Goal: Find specific page/section: Find specific page/section

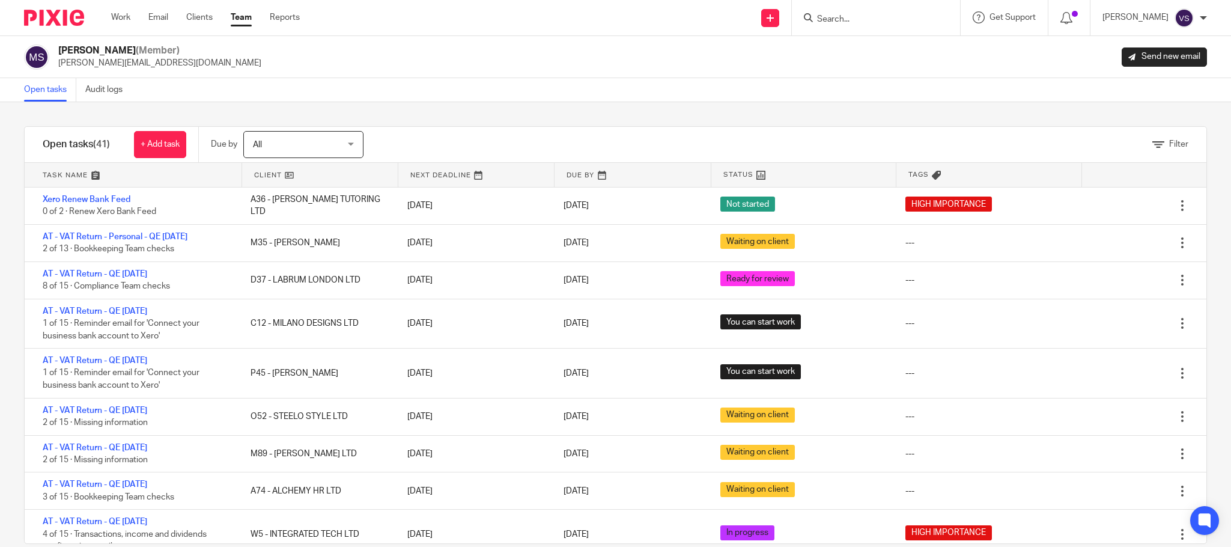
click at [906, 22] on input "Search" at bounding box center [870, 19] width 108 height 11
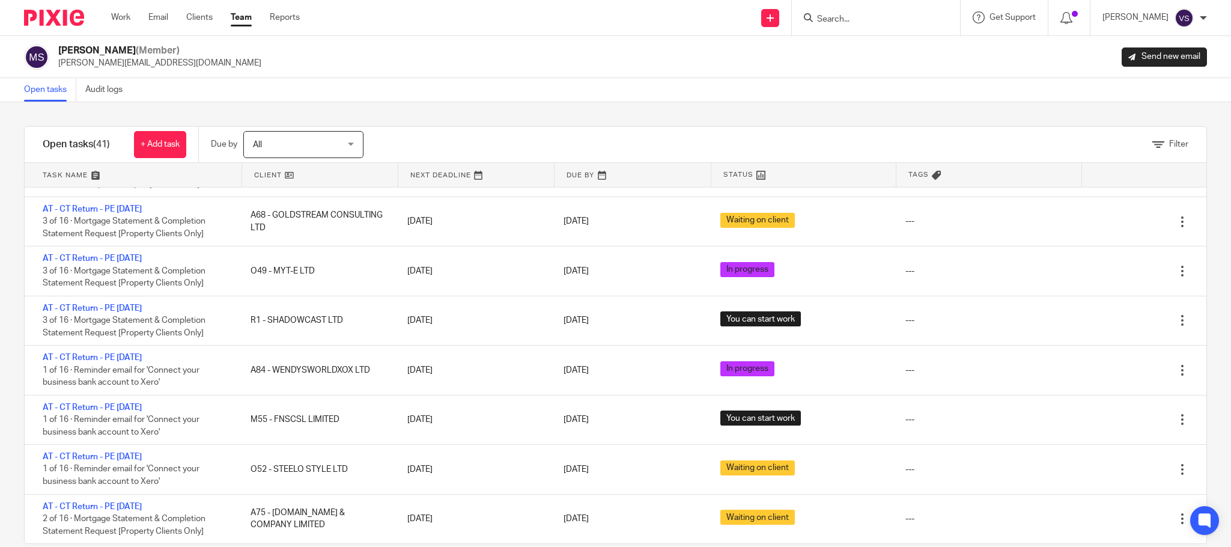
paste input "THE BRIGHT CONNECTIONS (CONTACT CENTRE) LTD"
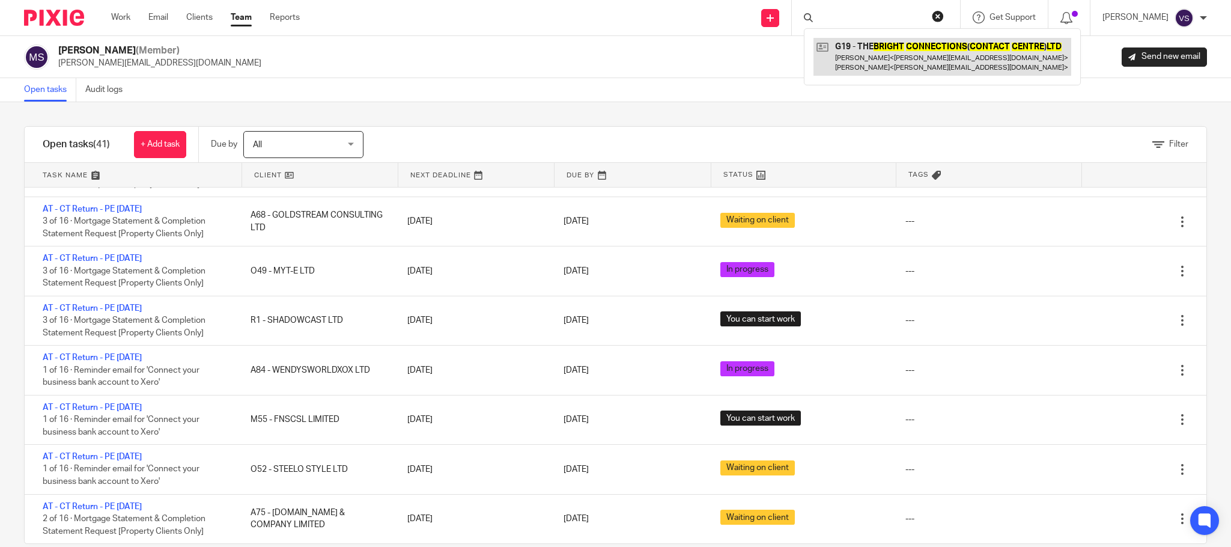
type input "THE BRIGHT CONNECTIONS (CONTACT CENTRE) LTD"
click at [890, 60] on link at bounding box center [942, 56] width 258 height 37
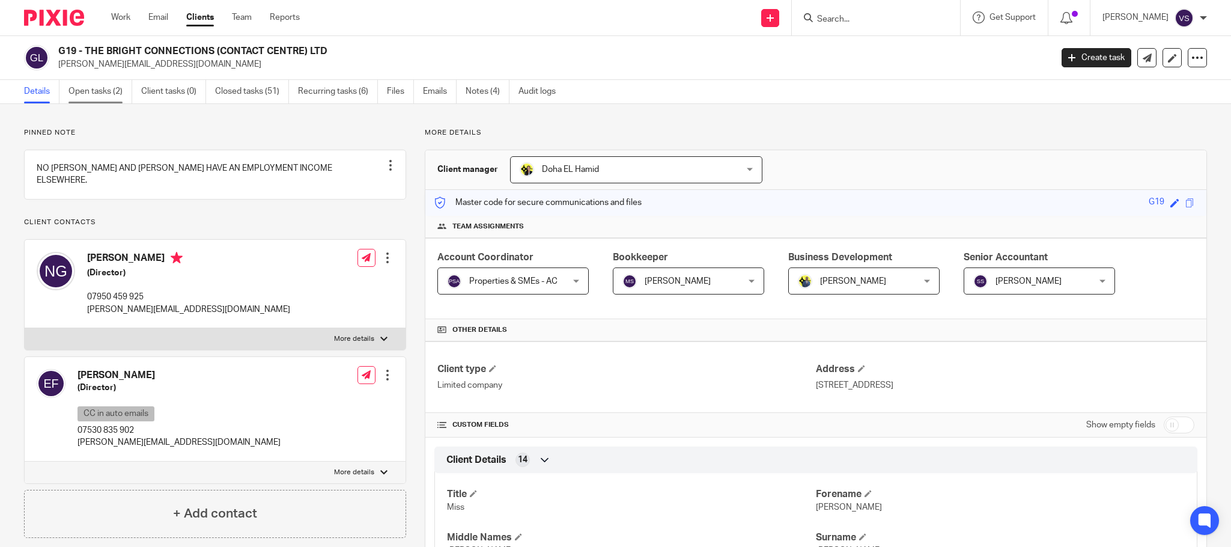
click at [111, 94] on link "Open tasks (2)" at bounding box center [100, 91] width 64 height 23
